Goal: Communication & Community: Answer question/provide support

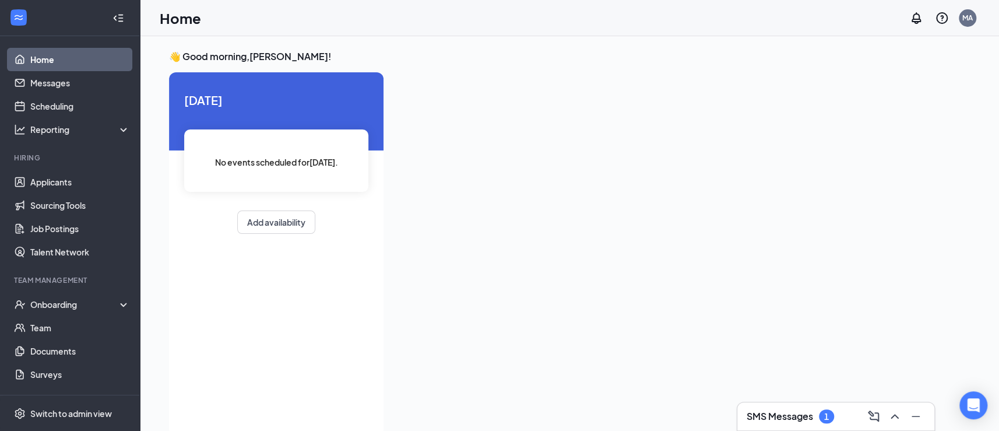
click at [797, 418] on h3 "SMS Messages" at bounding box center [780, 416] width 66 height 13
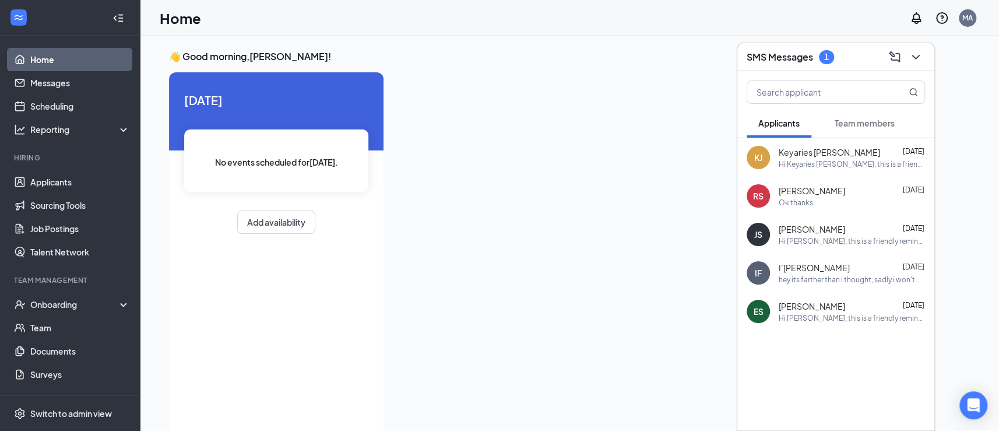
click at [854, 139] on div "KJ Keyaries [PERSON_NAME] [DATE] Hi Keyaries [PERSON_NAME], this is a friendly …" at bounding box center [836, 157] width 197 height 38
click at [857, 124] on span "Team members" at bounding box center [865, 123] width 60 height 10
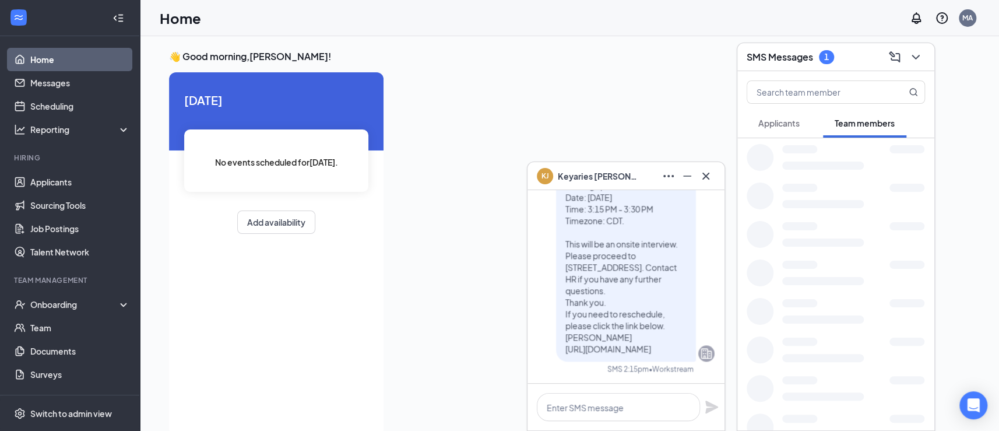
click at [716, 175] on div "KJ Keyaries Johnston" at bounding box center [626, 176] width 197 height 28
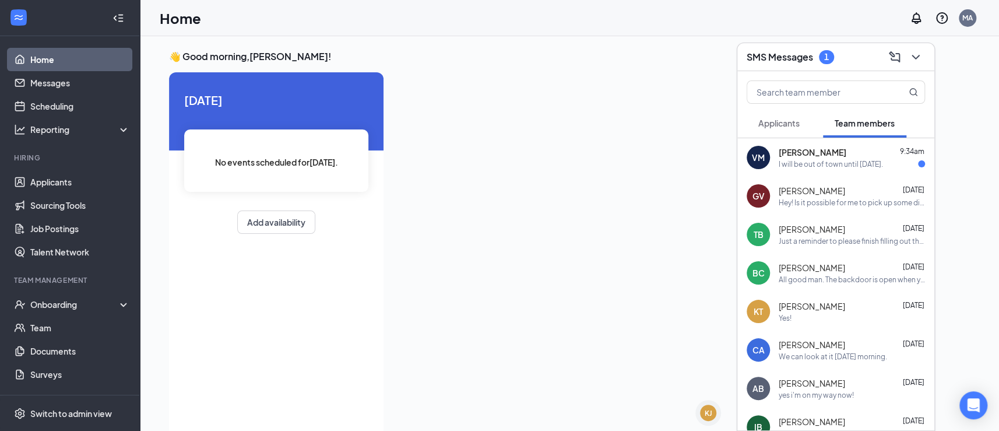
click at [844, 157] on div "Victoria Moore 9:34am" at bounding box center [852, 152] width 146 height 12
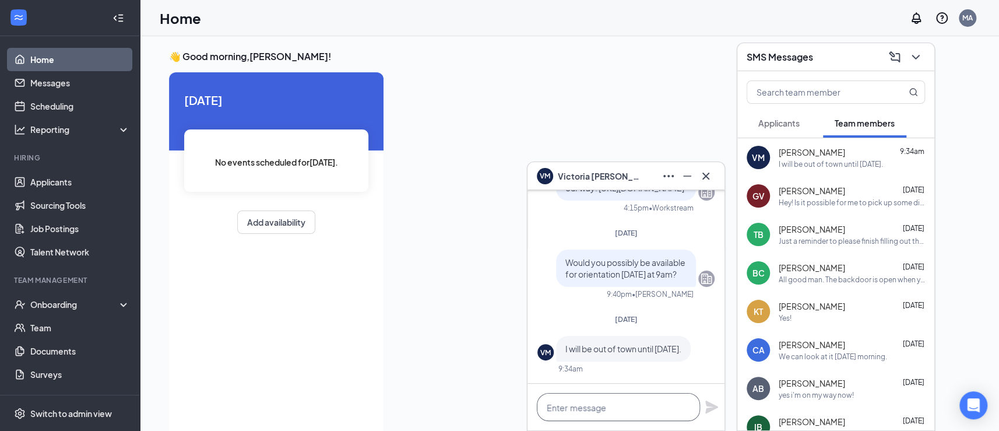
click at [606, 405] on textarea at bounding box center [618, 407] width 163 height 28
type textarea "How about [DATE] at 9 am?"
click at [710, 413] on icon "Plane" at bounding box center [712, 407] width 14 height 14
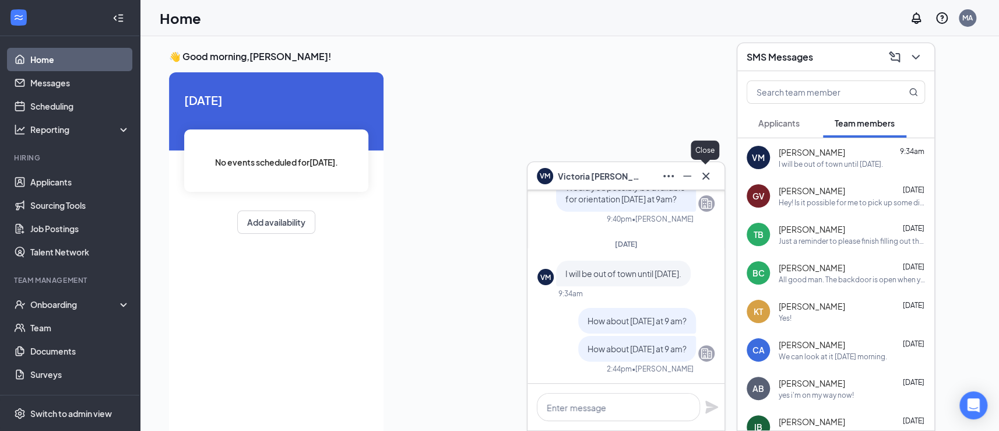
click at [702, 181] on icon "Cross" at bounding box center [706, 176] width 14 height 14
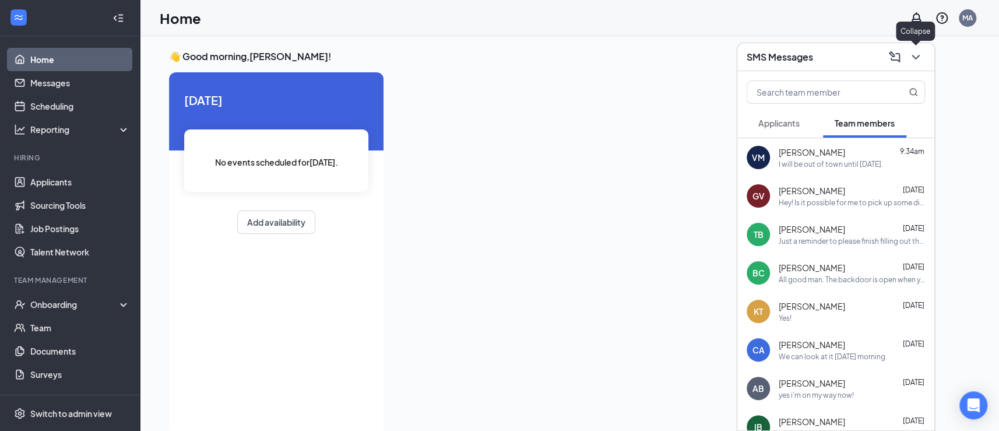
click at [923, 60] on icon "ChevronDown" at bounding box center [916, 57] width 14 height 14
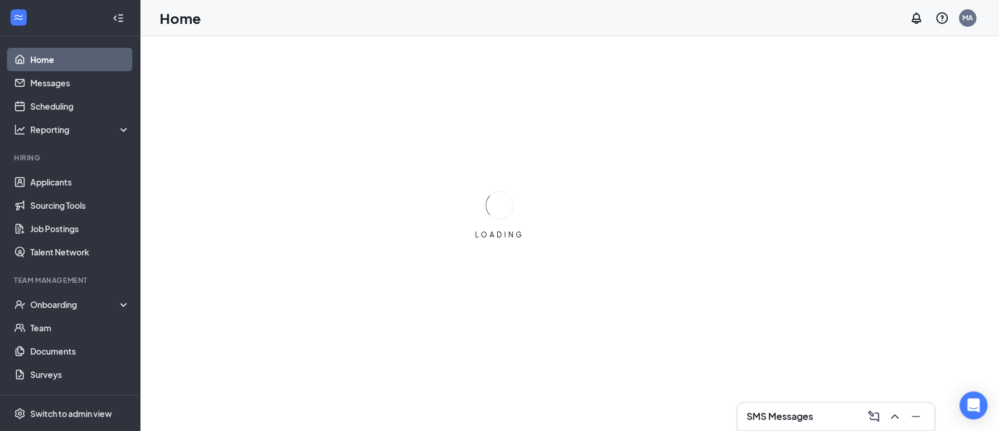
click at [805, 421] on h3 "SMS Messages" at bounding box center [780, 416] width 66 height 13
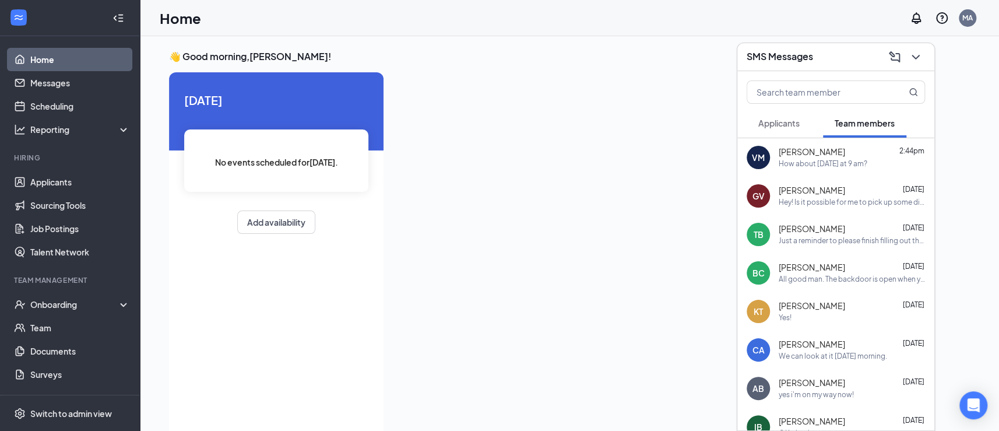
click at [843, 163] on div "How about [DATE] at 9 am?" at bounding box center [823, 164] width 89 height 10
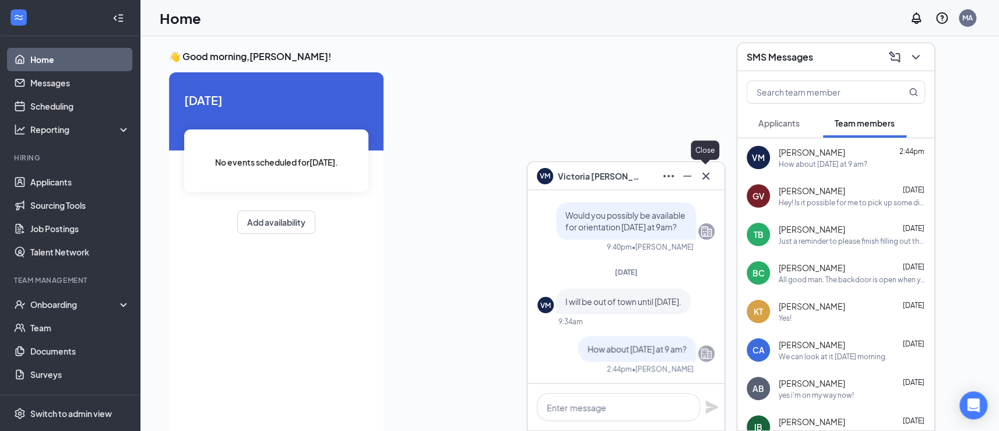
click at [710, 183] on button at bounding box center [706, 176] width 19 height 19
